Goal: Task Accomplishment & Management: Manage account settings

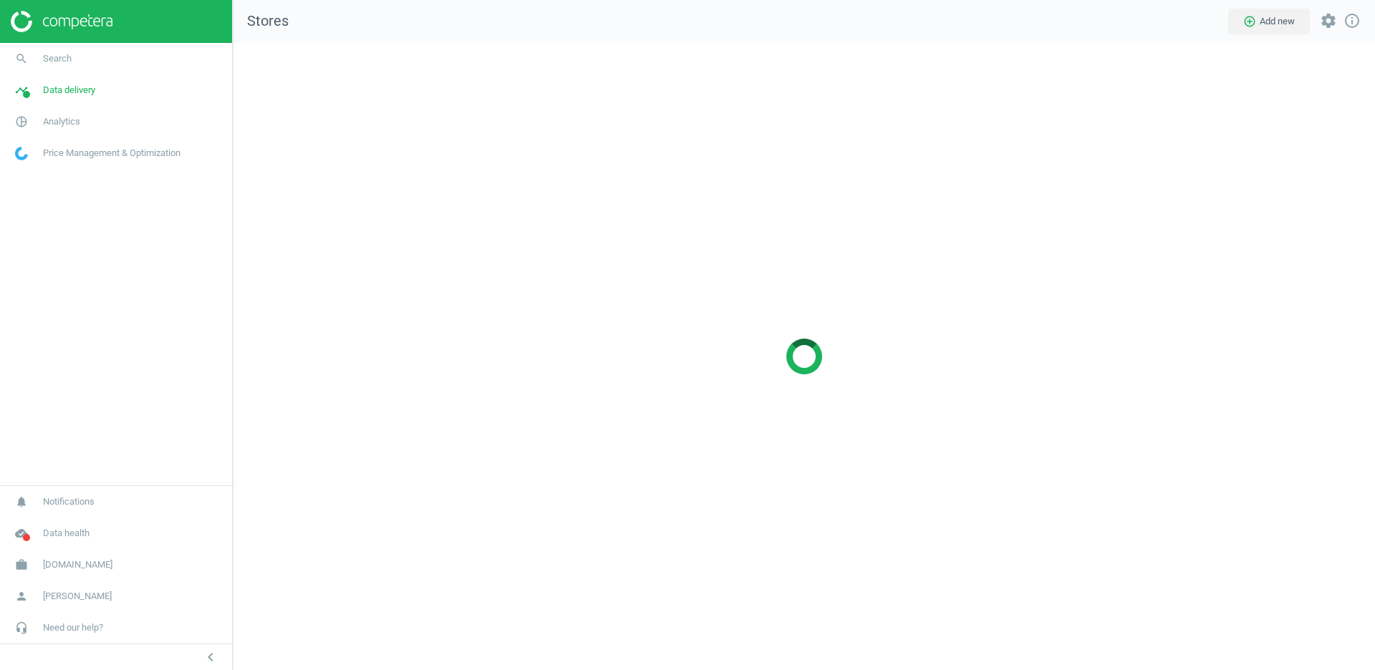
scroll to position [627, 1143]
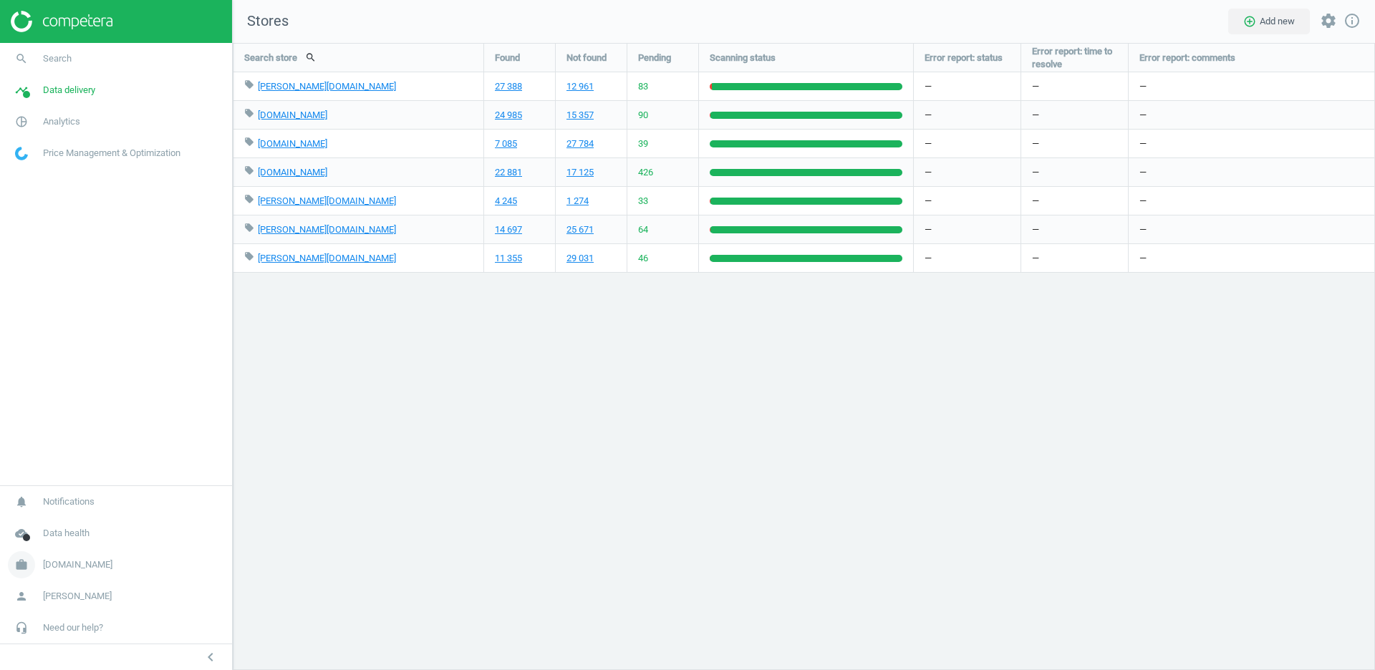
click at [48, 558] on link "work Flaconi.de" at bounding box center [116, 565] width 232 height 32
click at [60, 523] on span "Switch campaign" at bounding box center [48, 522] width 64 height 11
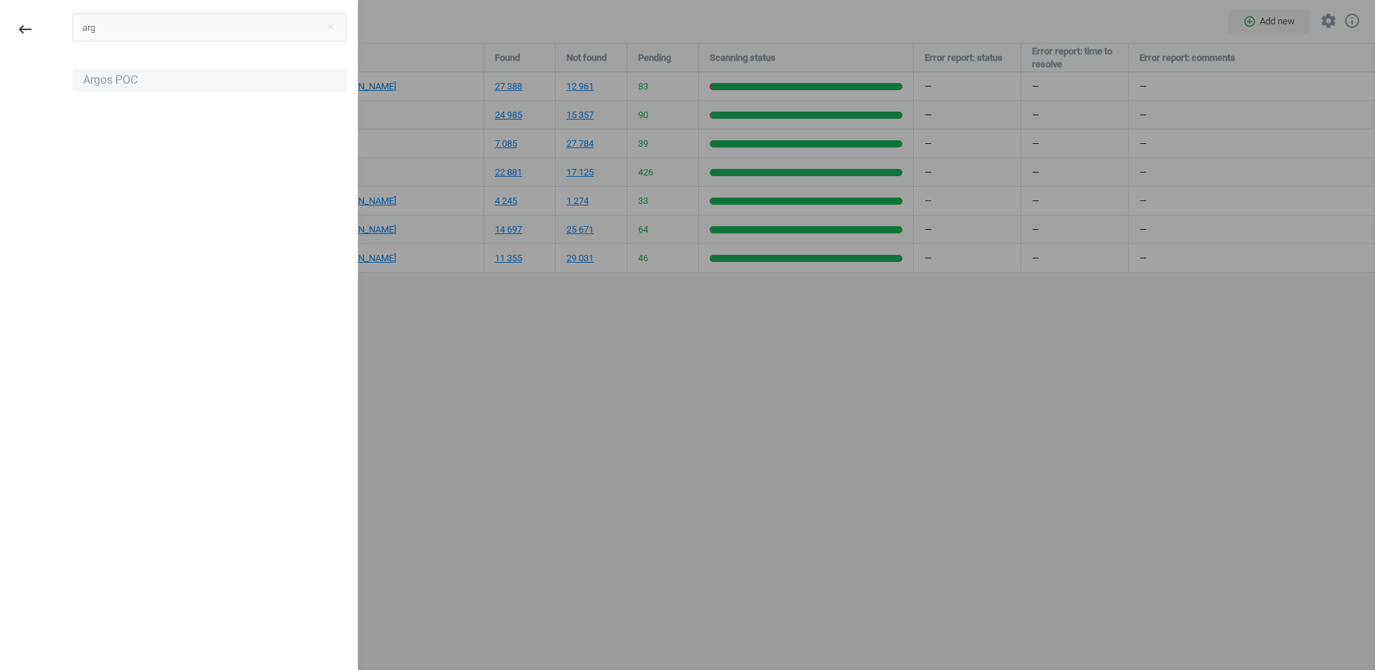
type input "arg"
click at [218, 74] on div "Argos POC" at bounding box center [209, 80] width 274 height 23
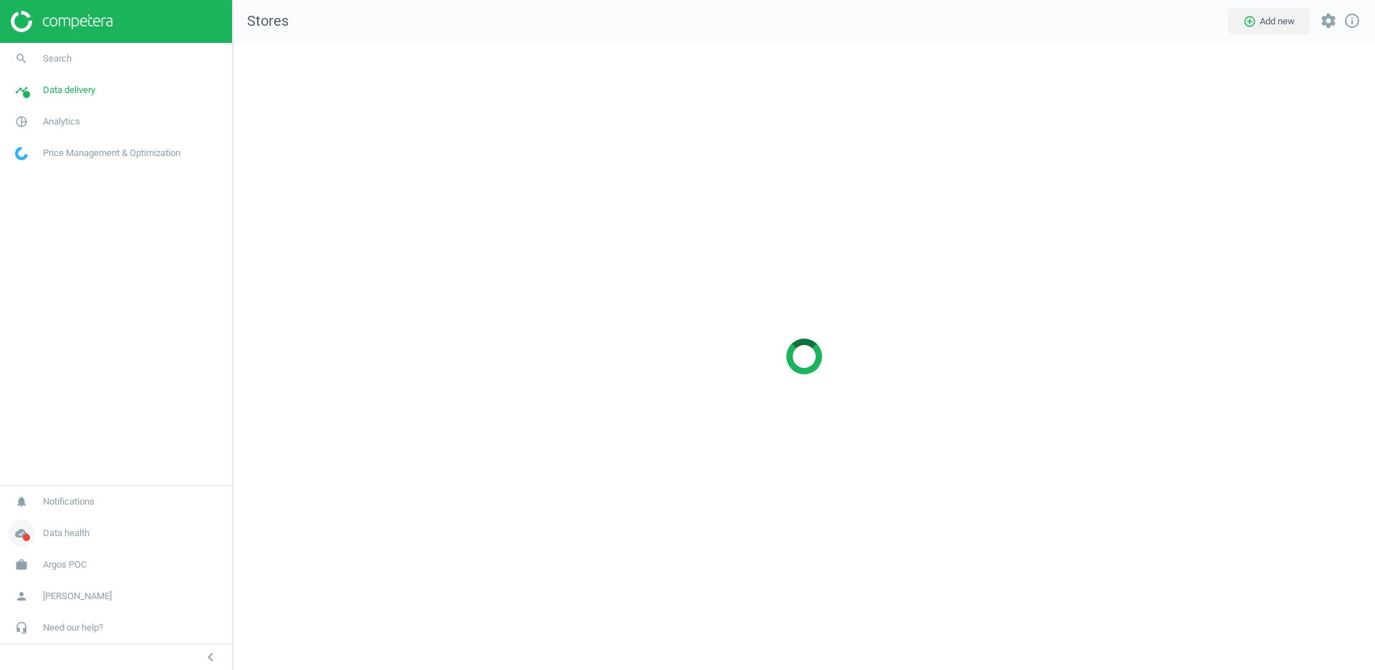
scroll to position [627, 1143]
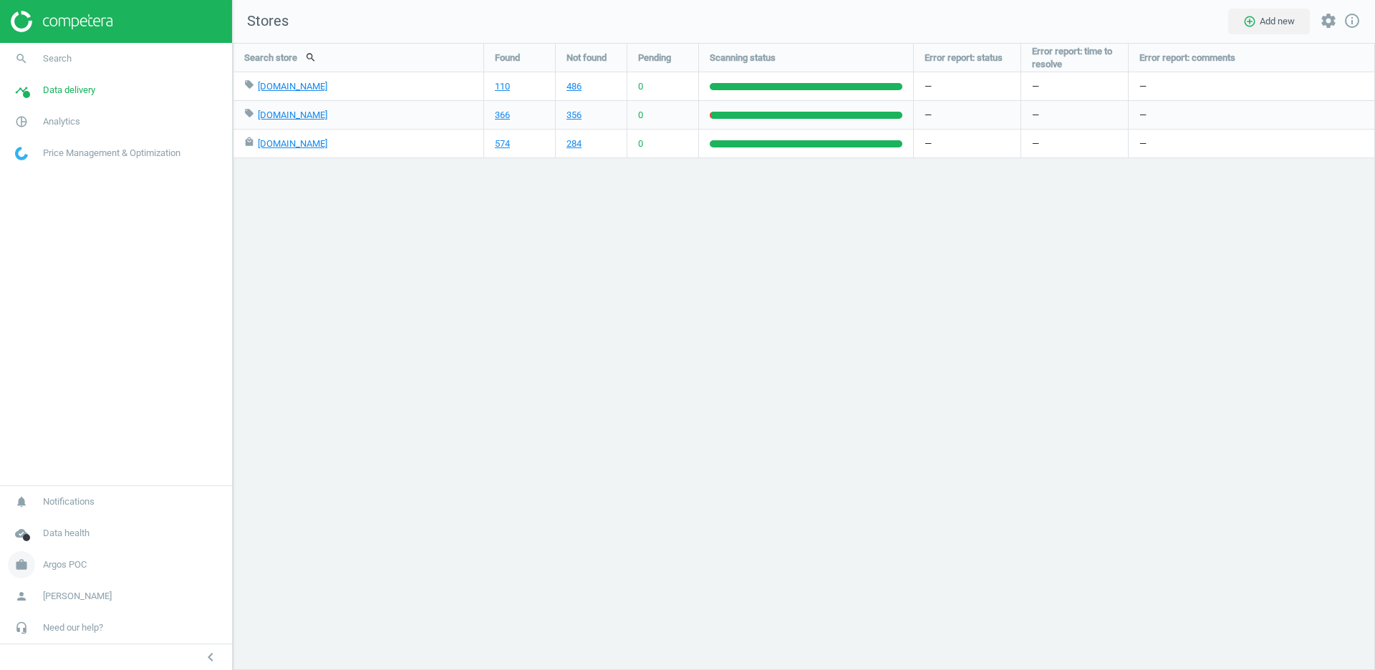
click at [70, 562] on span "Argos POC" at bounding box center [65, 564] width 44 height 13
click at [51, 523] on span "Switch campaign" at bounding box center [48, 522] width 64 height 11
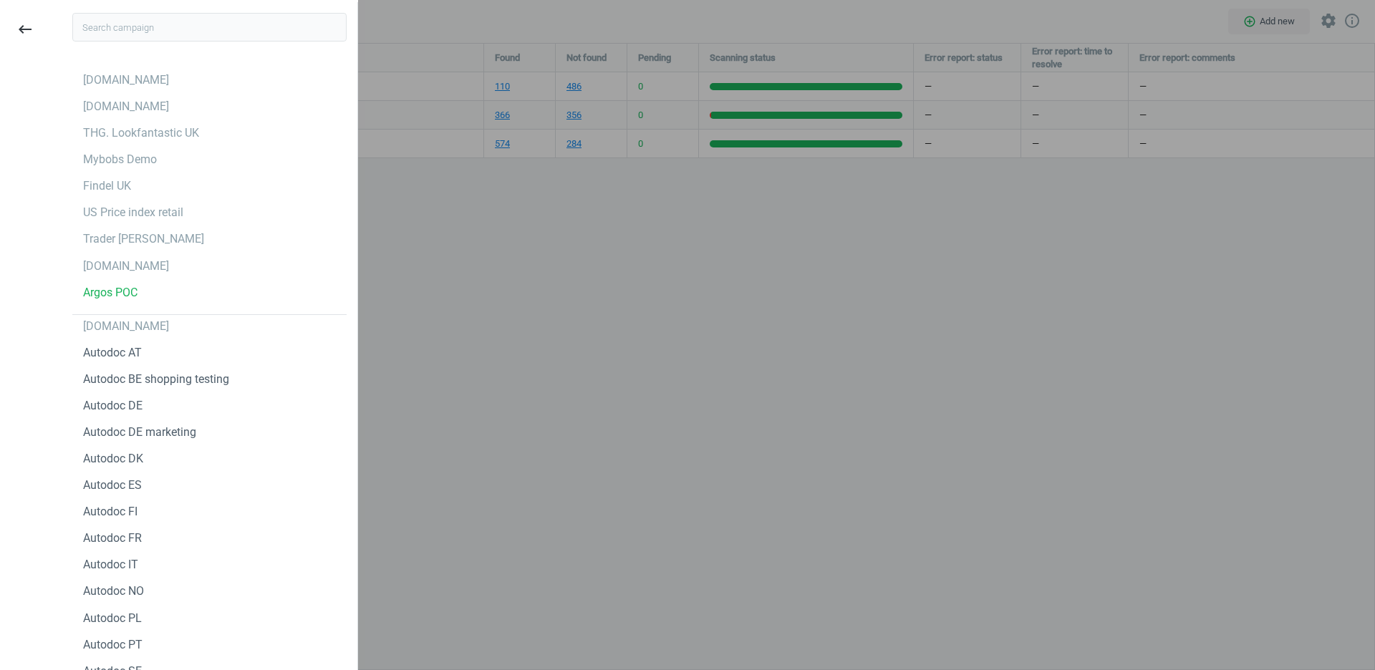
click at [526, 332] on div at bounding box center [687, 335] width 1375 height 670
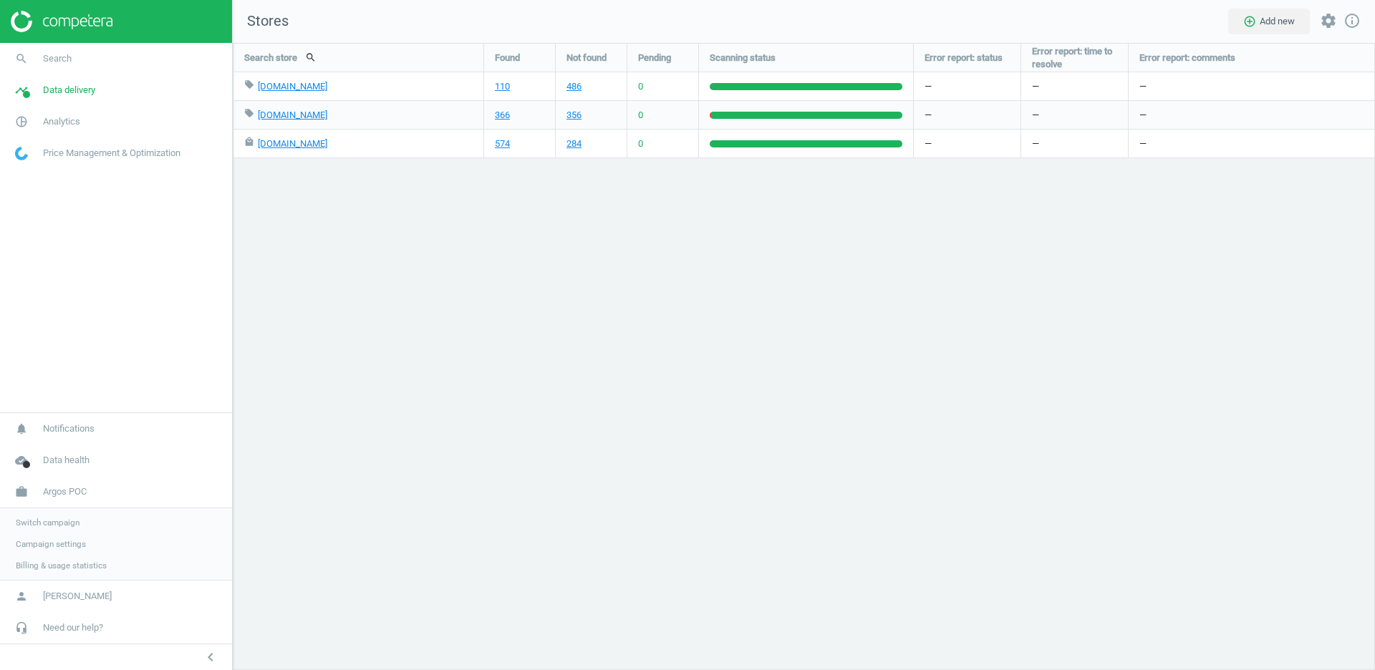
click at [42, 549] on span "Campaign settings" at bounding box center [51, 543] width 70 height 11
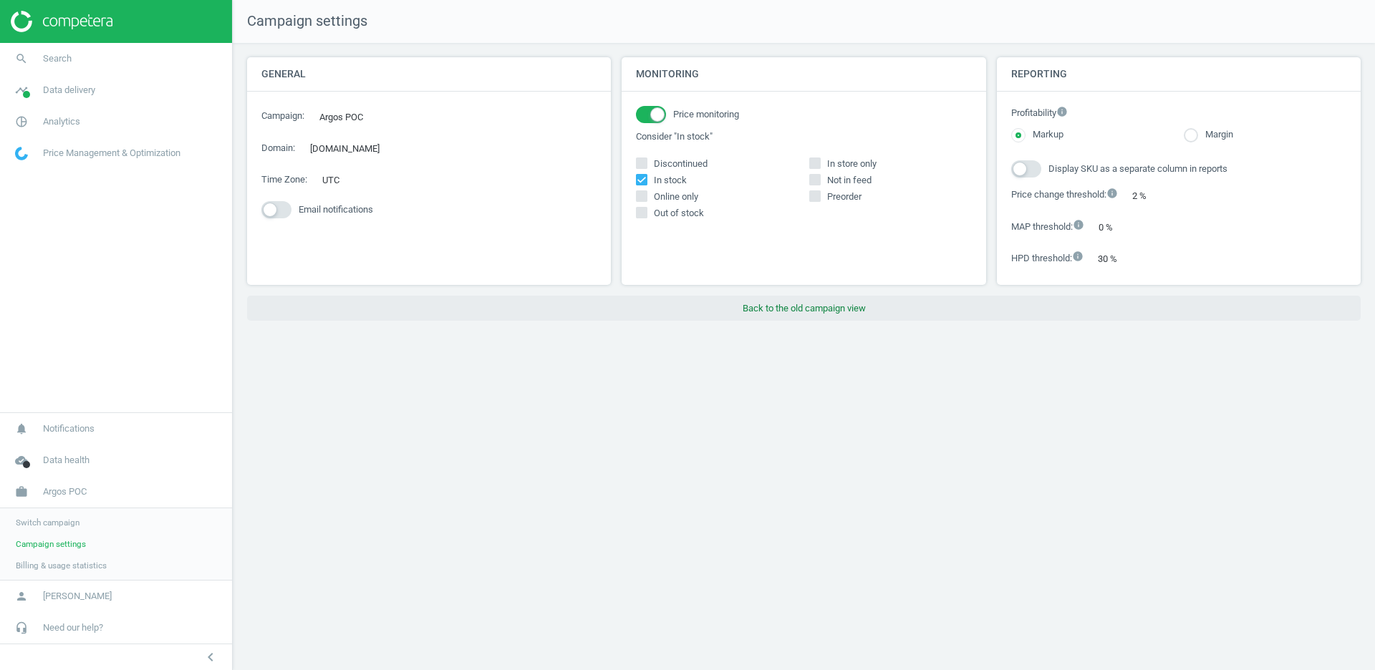
click at [842, 301] on button "Back to the old campaign view" at bounding box center [803, 309] width 1113 height 26
